Goal: Task Accomplishment & Management: Manage account settings

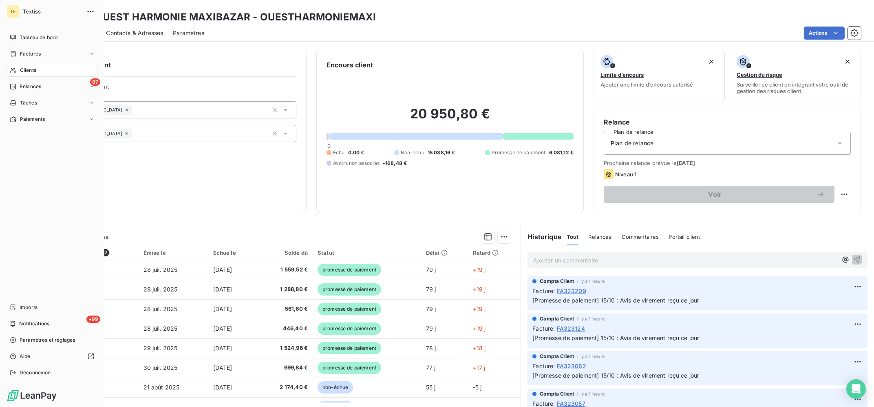
click at [21, 73] on span "Clients" at bounding box center [28, 69] width 16 height 7
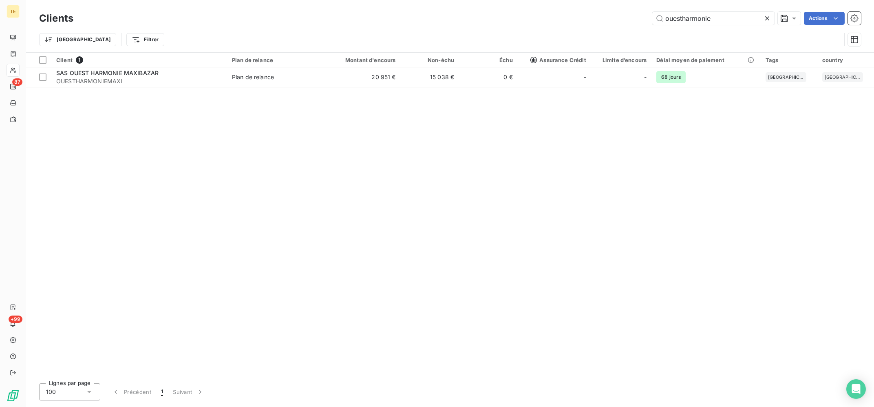
drag, startPoint x: 721, startPoint y: 22, endPoint x: 625, endPoint y: 16, distance: 96.9
click at [652, 16] on input "ouestharmonie" at bounding box center [713, 18] width 122 height 13
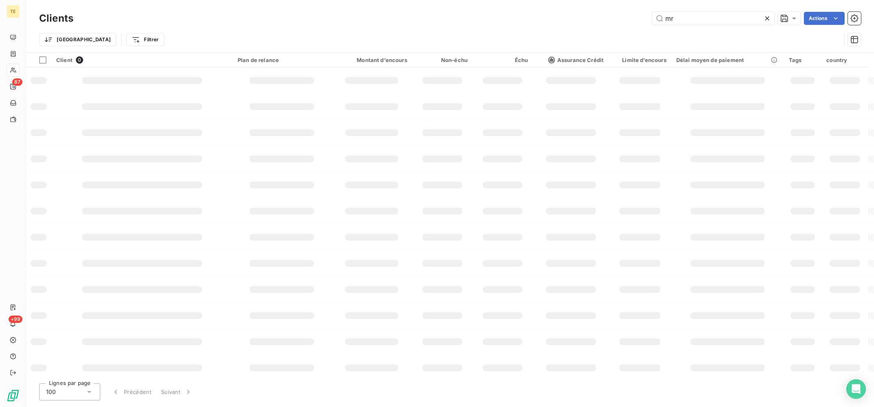
type input "m"
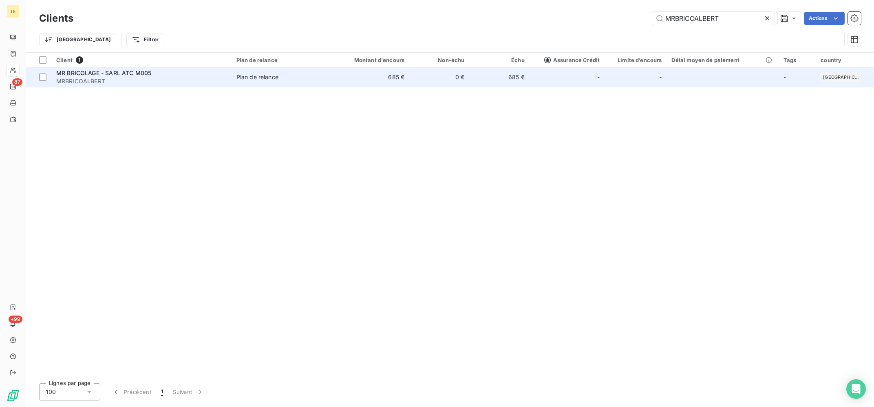
type input "MRBRICOALBERT"
click at [448, 86] on td "0 €" at bounding box center [439, 77] width 60 height 20
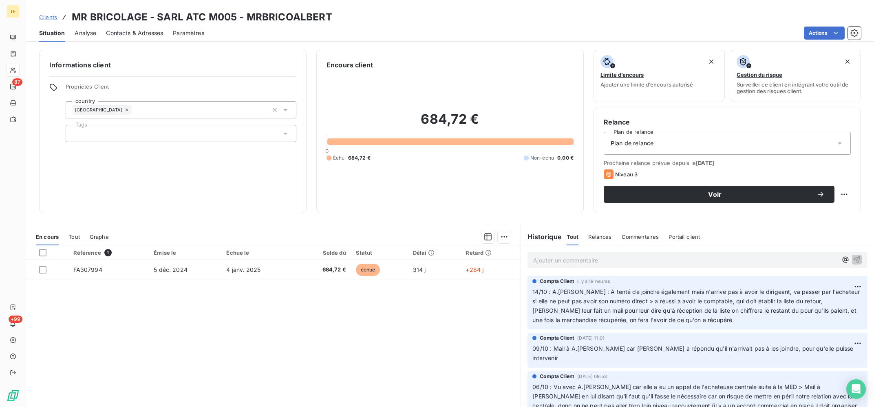
drag, startPoint x: 674, startPoint y: 267, endPoint x: 668, endPoint y: 262, distance: 7.6
click at [668, 262] on div "Ajouter un commentaire ﻿" at bounding box center [698, 260] width 340 height 16
click at [668, 262] on p "Ajouter un commentaire ﻿" at bounding box center [685, 260] width 304 height 10
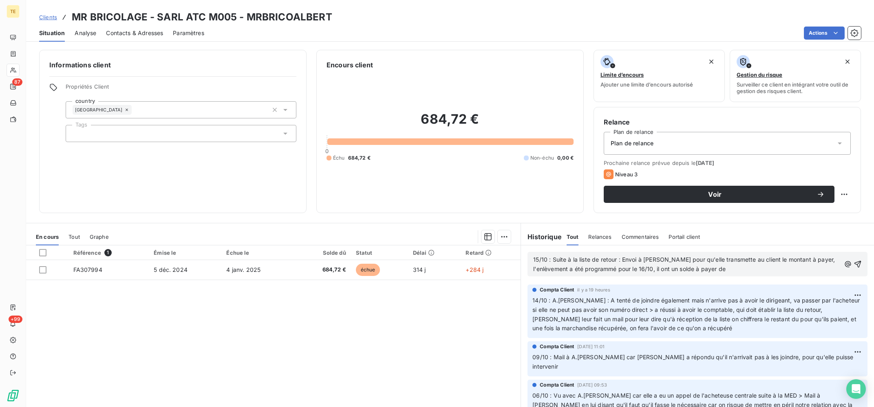
click at [743, 270] on p "15/10 : Suite à la liste de retour : Envoi à [PERSON_NAME] pour qu'elle transme…" at bounding box center [686, 264] width 307 height 19
click at [789, 268] on p "15/10 : Suite à la liste de retour : Envoi à [PERSON_NAME] pour qu'elle transme…" at bounding box center [686, 264] width 307 height 19
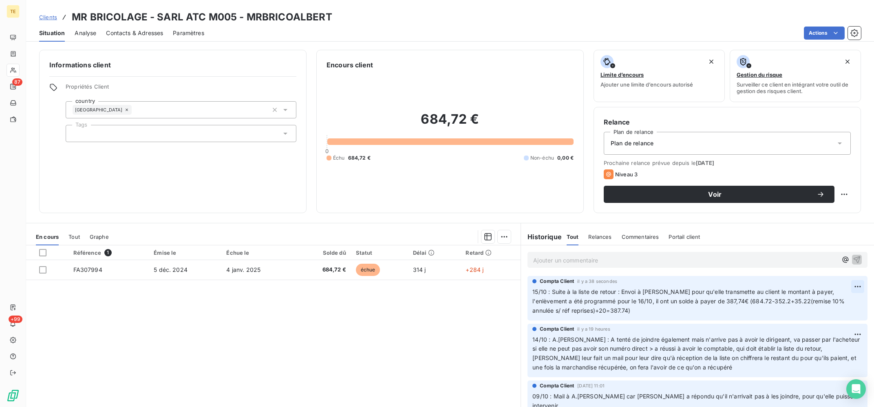
click at [857, 287] on html "TE 87 +99 Clients MR BRICOLAGE - SARL ATC M005 - MRBRICOALBERT Situation Analys…" at bounding box center [437, 203] width 874 height 407
click at [834, 302] on div "Editer" at bounding box center [839, 304] width 46 height 13
click at [636, 321] on div "Compta Client il y a 50 secondes 15/10 : Suite à la liste de retour : Envoi à […" at bounding box center [697, 298] width 353 height 48
click at [641, 313] on p "15/10 : Suite à la liste de retour : Envoi à [PERSON_NAME] pour qu'elle transme…" at bounding box center [693, 301] width 321 height 28
click at [567, 309] on span "15/10 : Suite à la liste de retour : Envoi à [PERSON_NAME] pour qu'elle transme…" at bounding box center [690, 301] width 314 height 26
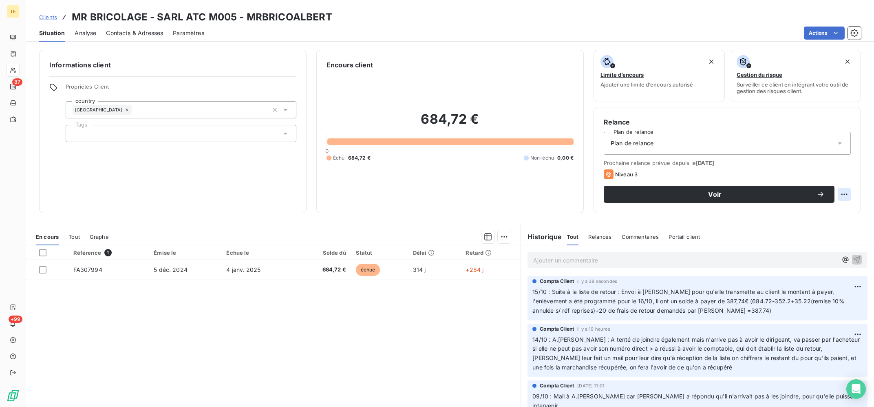
click at [840, 199] on html "TE 87 +99 Clients MR BRICOLAGE - SARL ATC M005 - MRBRICOALBERT Situation Analys…" at bounding box center [437, 203] width 874 height 407
click at [831, 210] on div "Replanifier cette action" at bounding box center [811, 212] width 73 height 13
select select "9"
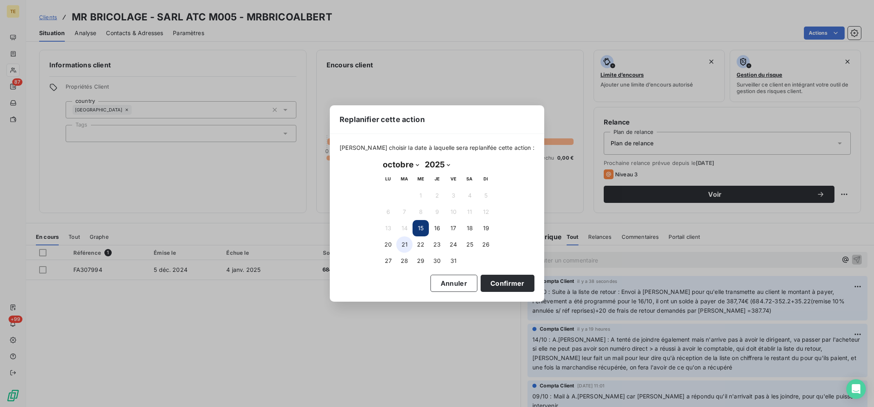
click at [406, 243] on button "21" at bounding box center [404, 244] width 16 height 16
click at [393, 246] on button "20" at bounding box center [388, 244] width 16 height 16
click at [413, 246] on button "22" at bounding box center [421, 244] width 16 height 16
click at [407, 243] on button "21" at bounding box center [404, 244] width 16 height 16
click at [501, 285] on button "Confirmer" at bounding box center [508, 282] width 54 height 17
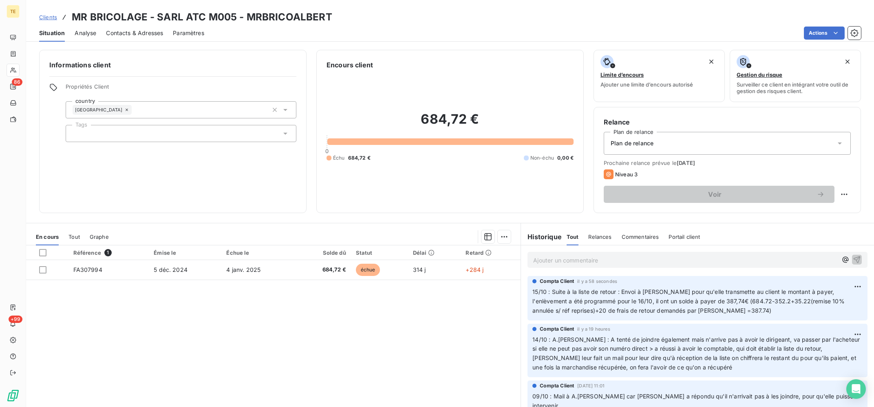
click at [295, 323] on div "Référence 1 Émise le Échue le Solde dû Statut Délai Retard FA307994 [DATE] [DAT…" at bounding box center [273, 323] width 495 height 157
